Goal: Information Seeking & Learning: Learn about a topic

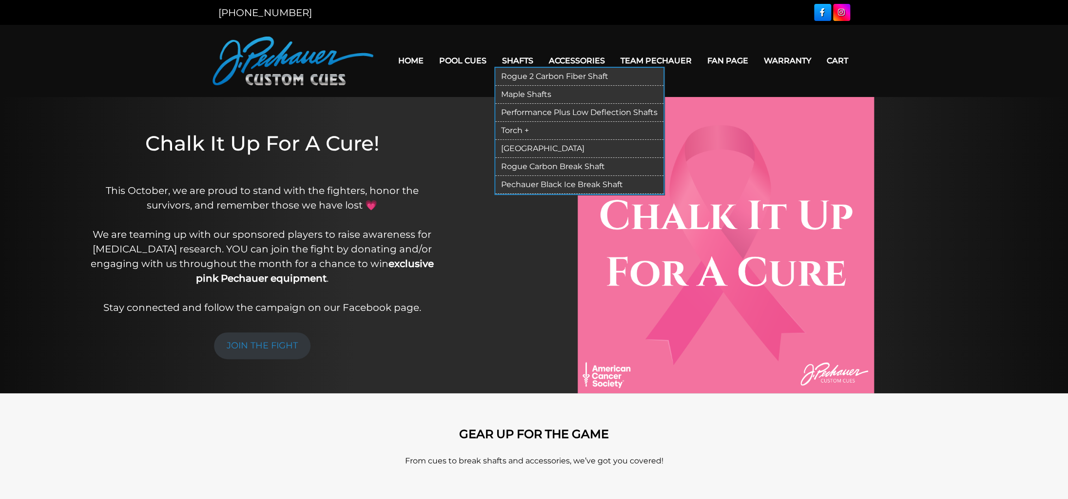
click at [502, 131] on link "Torch +" at bounding box center [579, 131] width 168 height 18
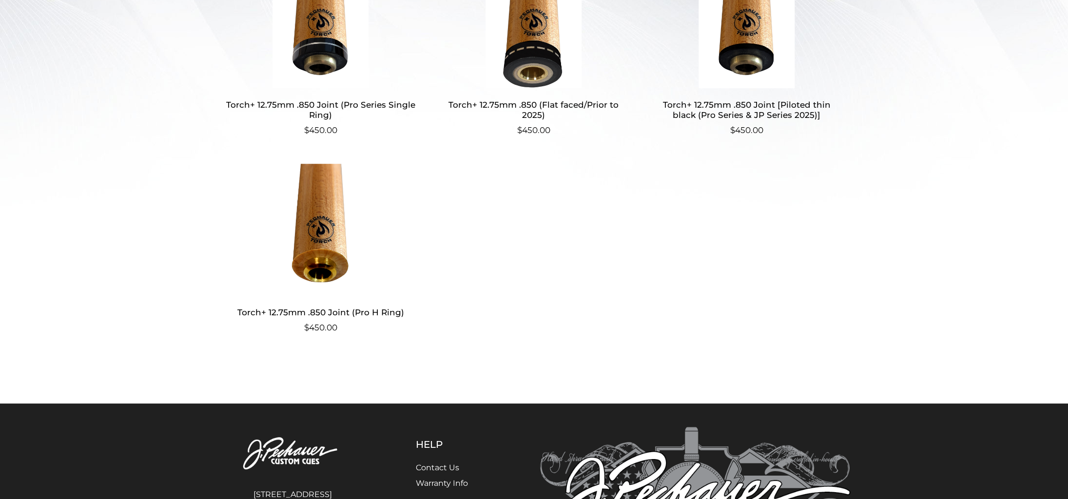
scroll to position [360, 0]
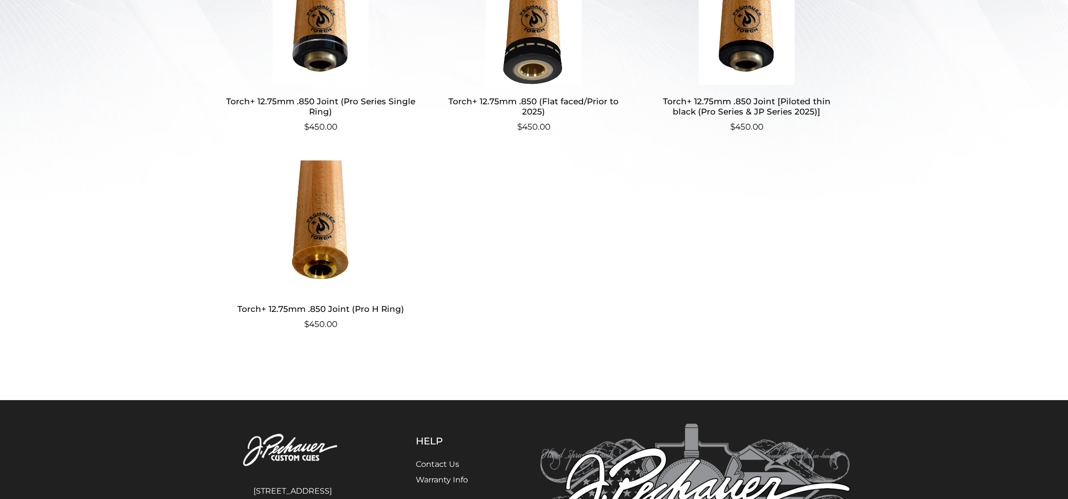
click at [311, 193] on img at bounding box center [321, 226] width 190 height 132
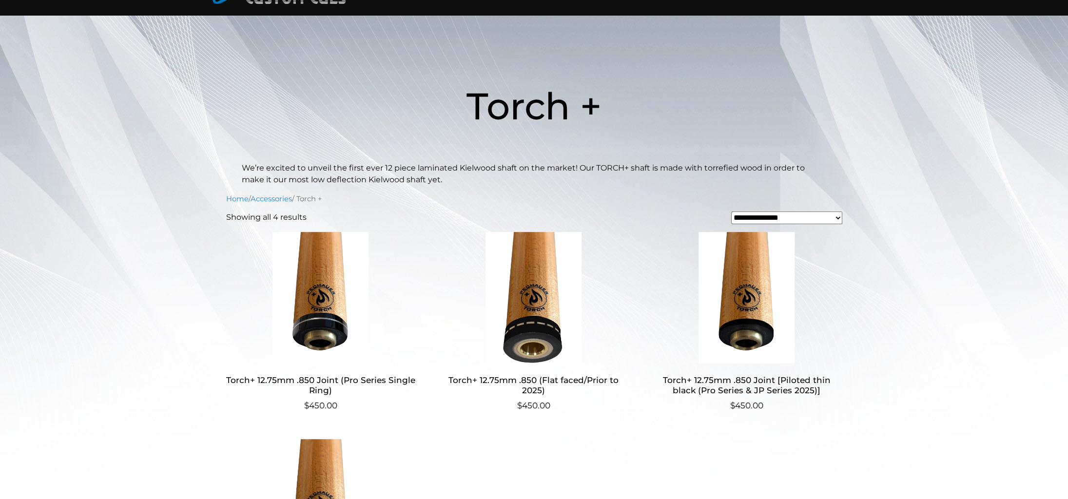
scroll to position [0, 0]
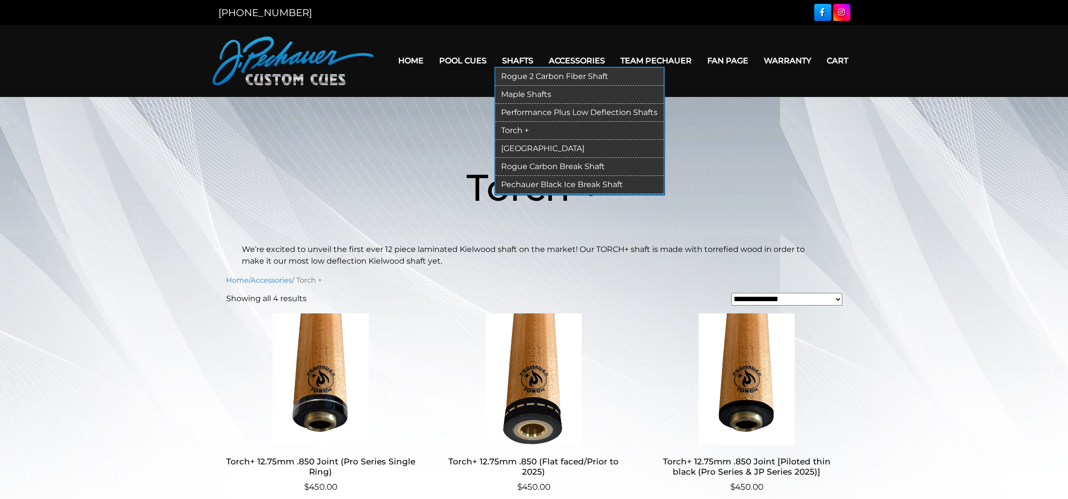
click at [514, 78] on link "Rogue 2 Carbon Fiber Shaft" at bounding box center [579, 77] width 168 height 18
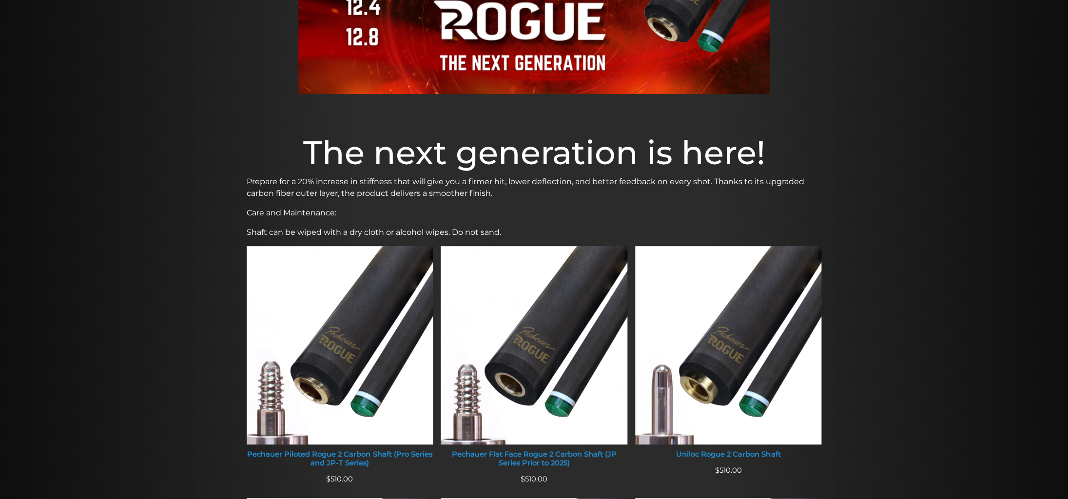
scroll to position [314, 0]
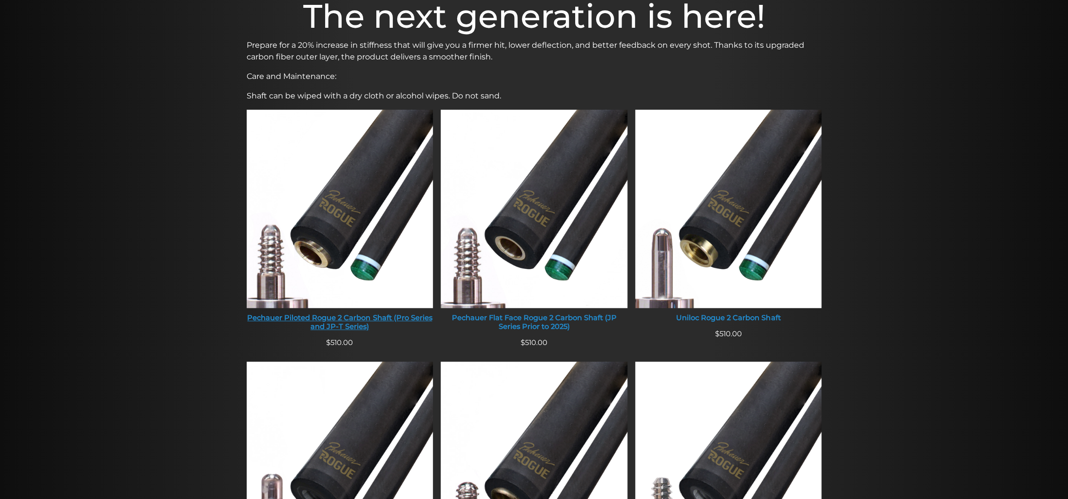
click at [381, 174] on img at bounding box center [340, 209] width 187 height 198
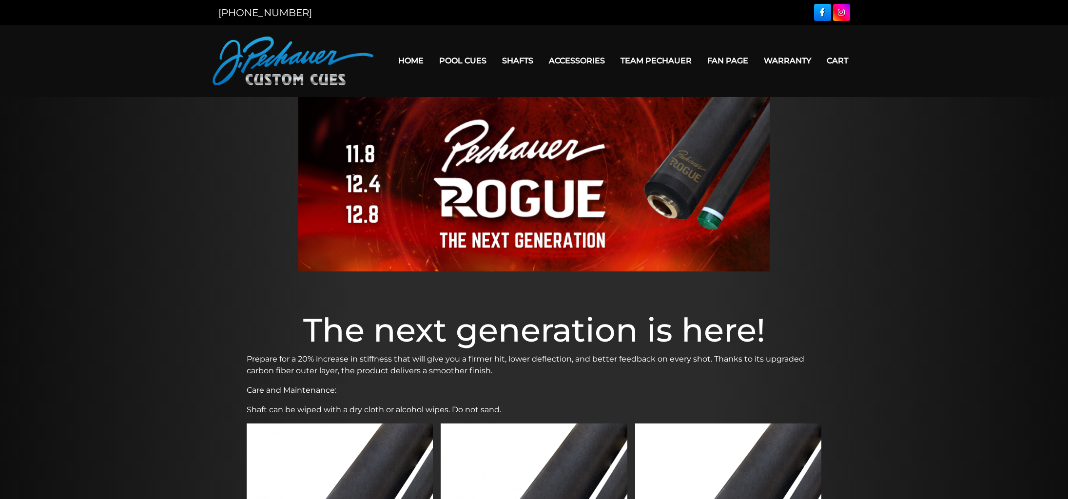
scroll to position [314, 0]
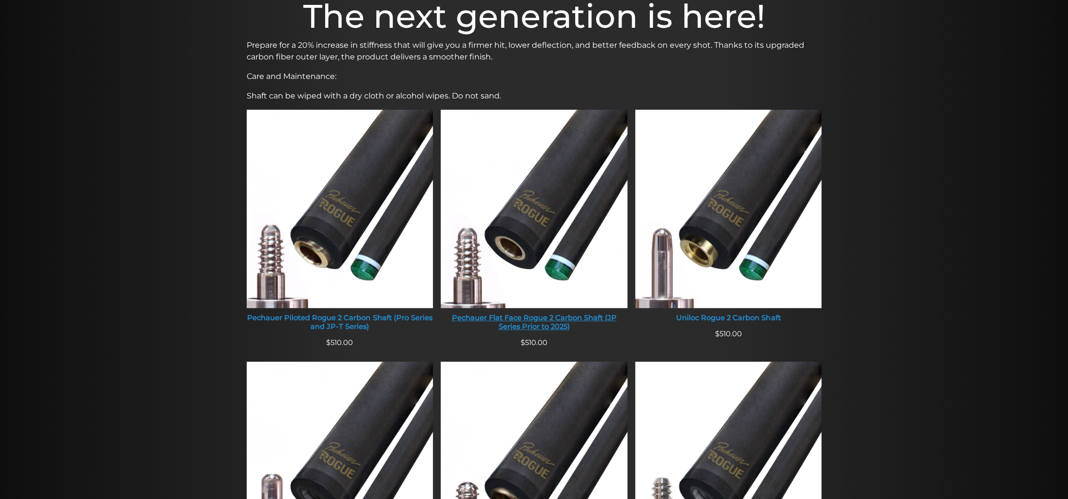
click at [516, 196] on img at bounding box center [533, 209] width 187 height 198
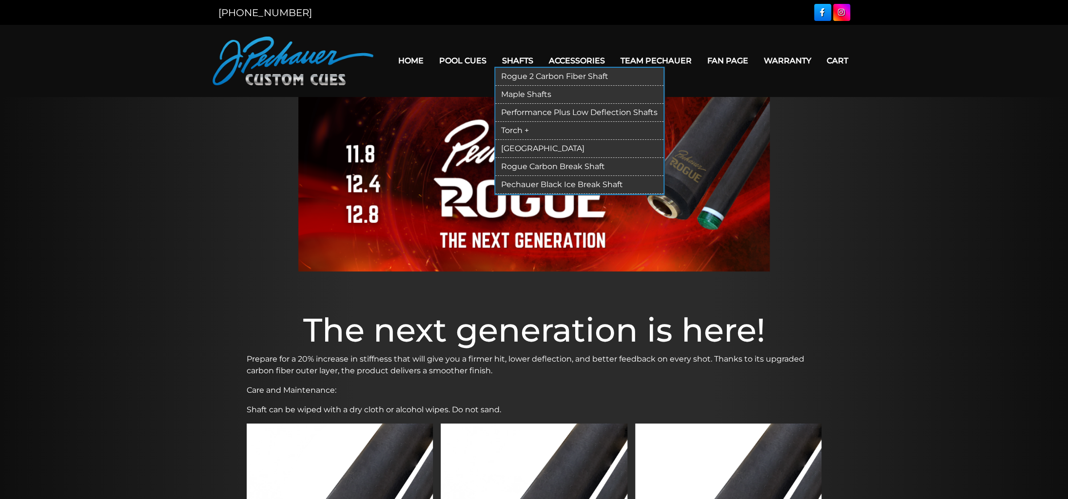
click at [510, 129] on link "Torch +" at bounding box center [579, 131] width 168 height 18
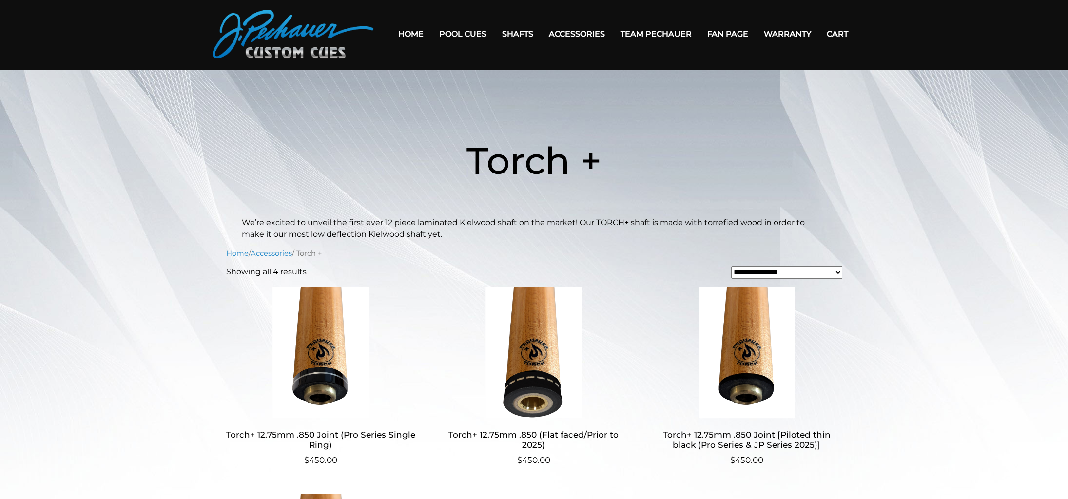
scroll to position [26, 0]
